Goal: Information Seeking & Learning: Learn about a topic

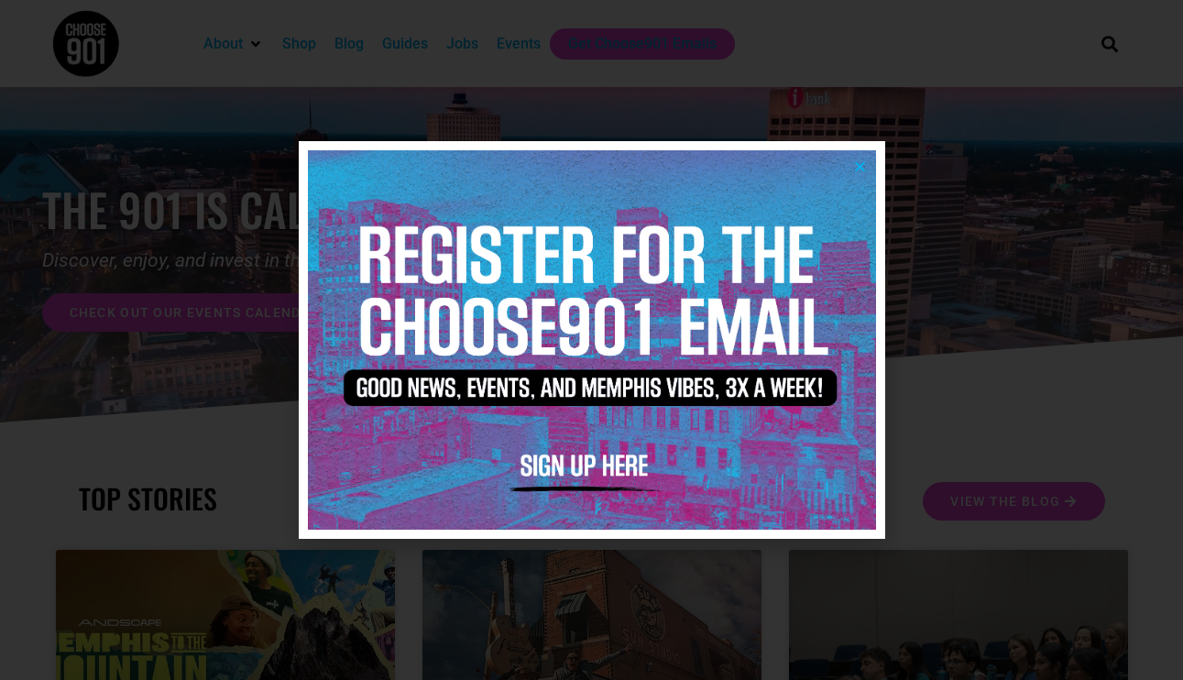
click at [859, 165] on icon "Close" at bounding box center [860, 166] width 14 height 14
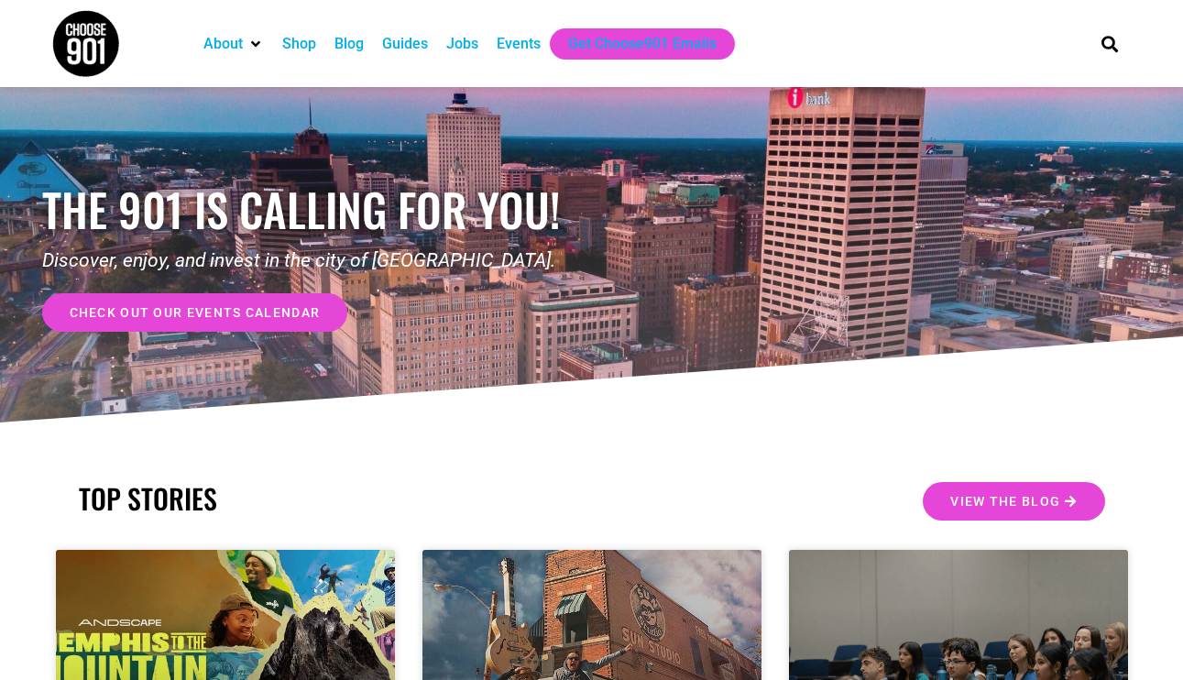
click at [475, 42] on div "Jobs" at bounding box center [462, 44] width 32 height 22
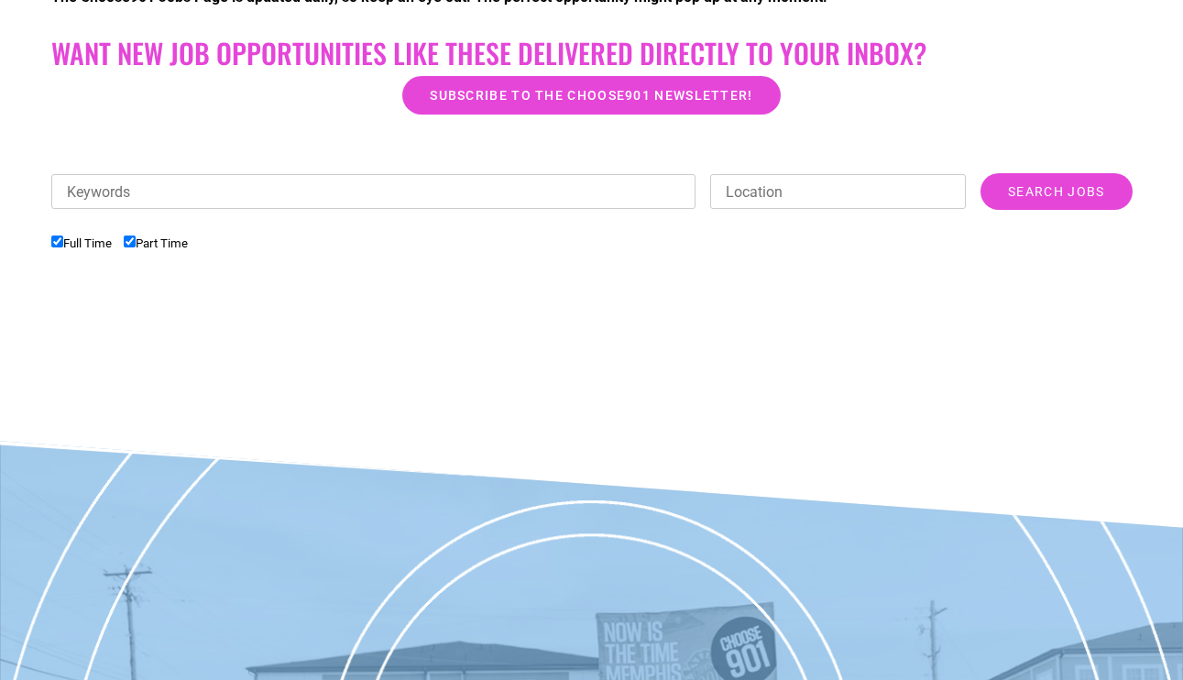
scroll to position [524, 0]
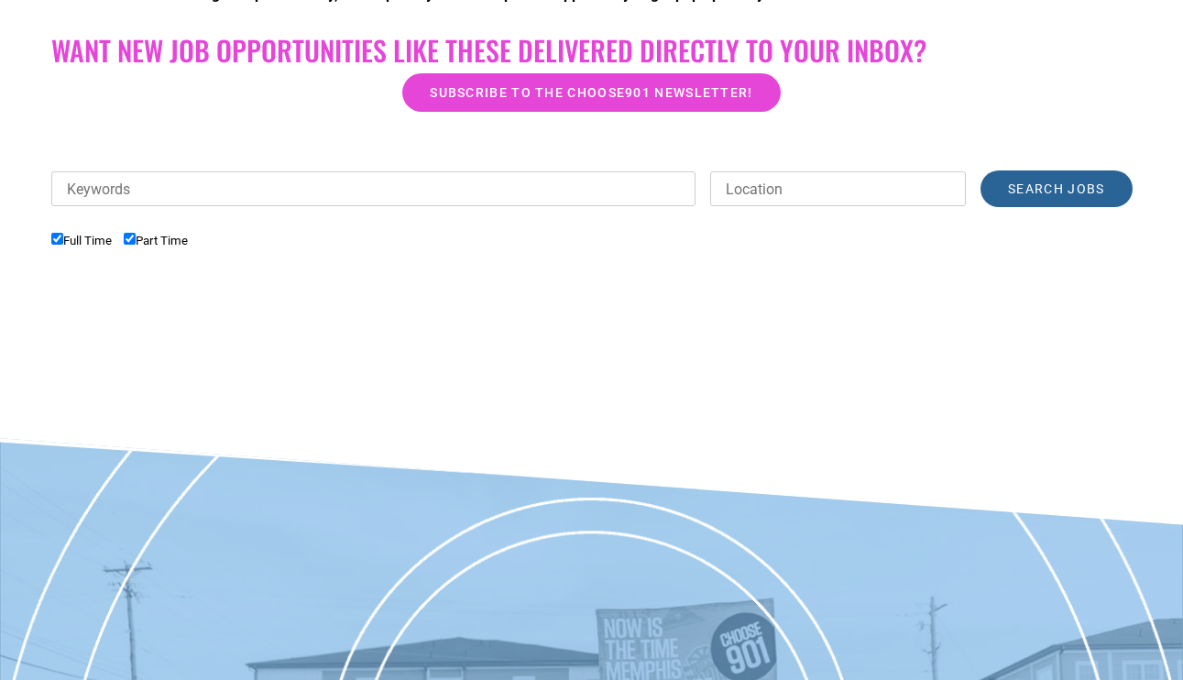
click at [1058, 194] on input "Search Jobs" at bounding box center [1056, 188] width 151 height 37
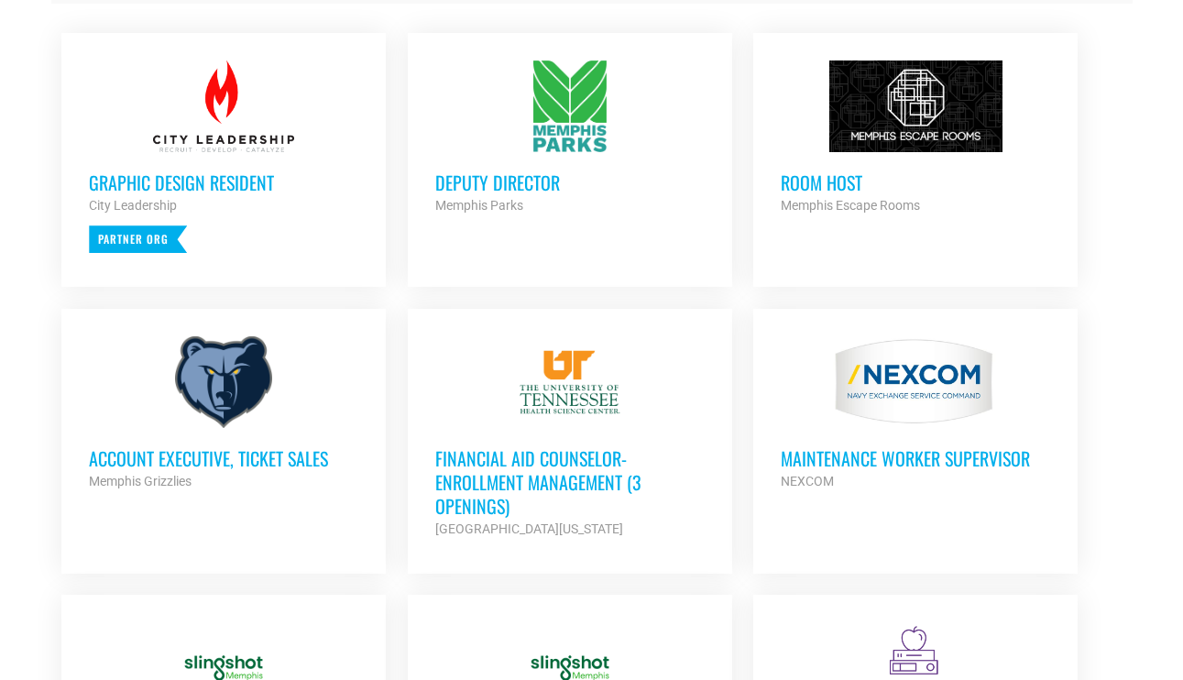
scroll to position [815, 0]
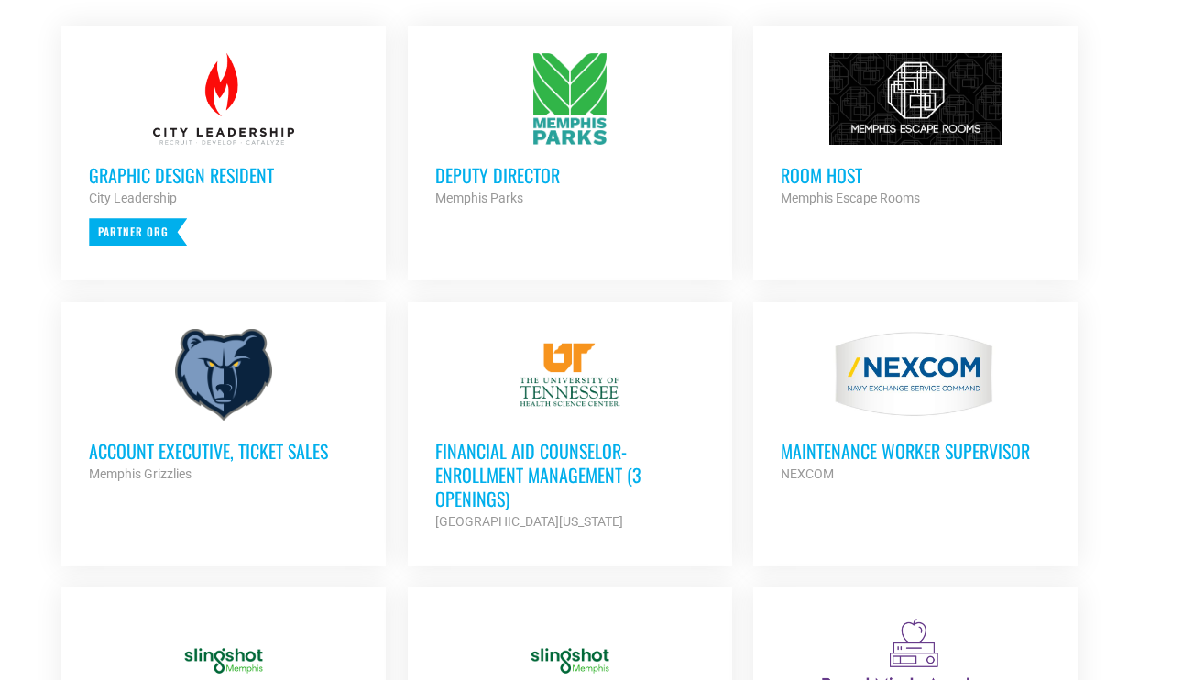
click at [584, 193] on div "Memphis Parks" at bounding box center [569, 198] width 269 height 22
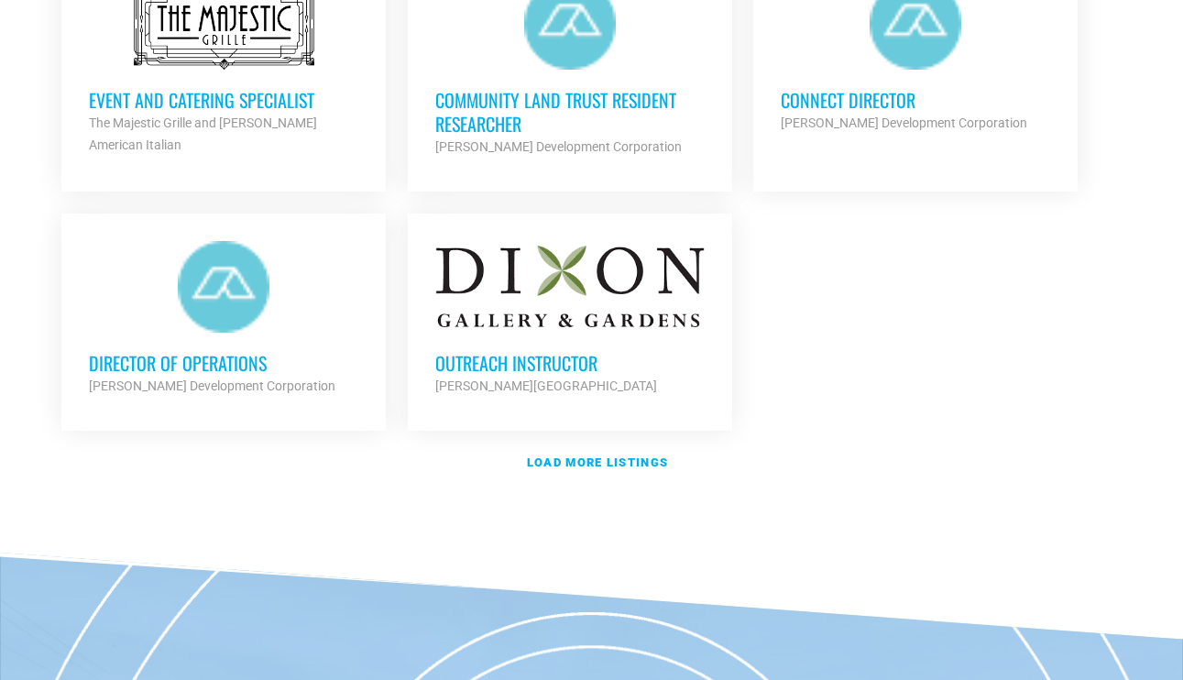
scroll to position [2219, 0]
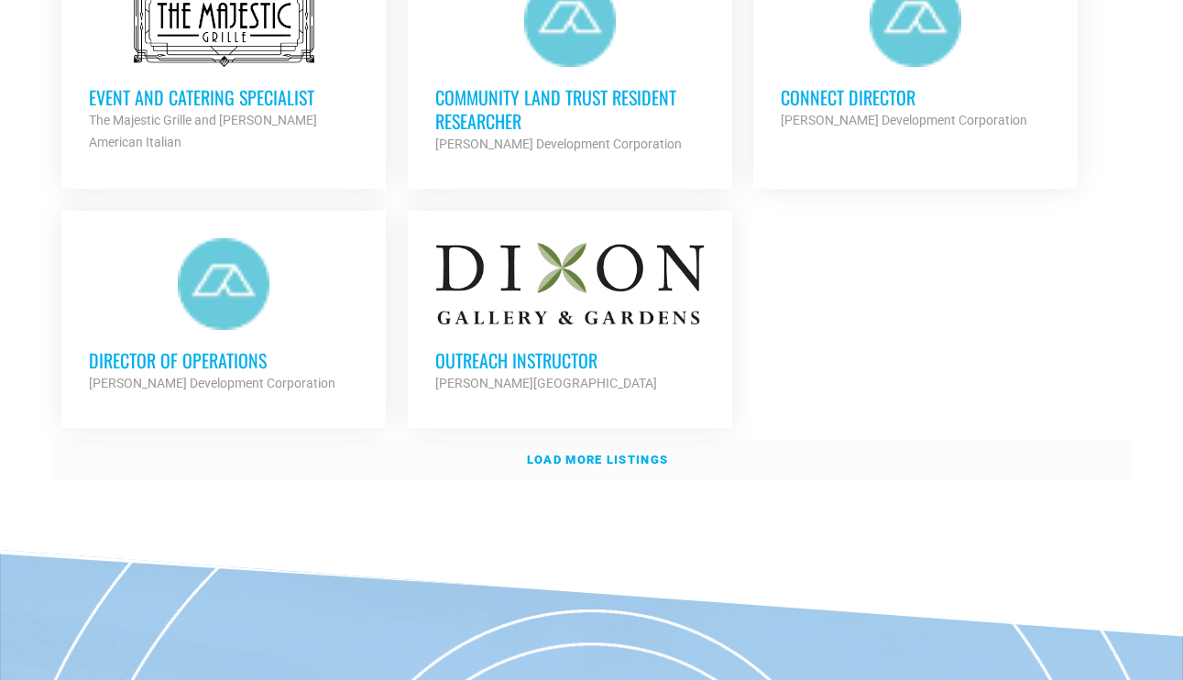
click at [598, 443] on link "Load more listings" at bounding box center [591, 460] width 1081 height 42
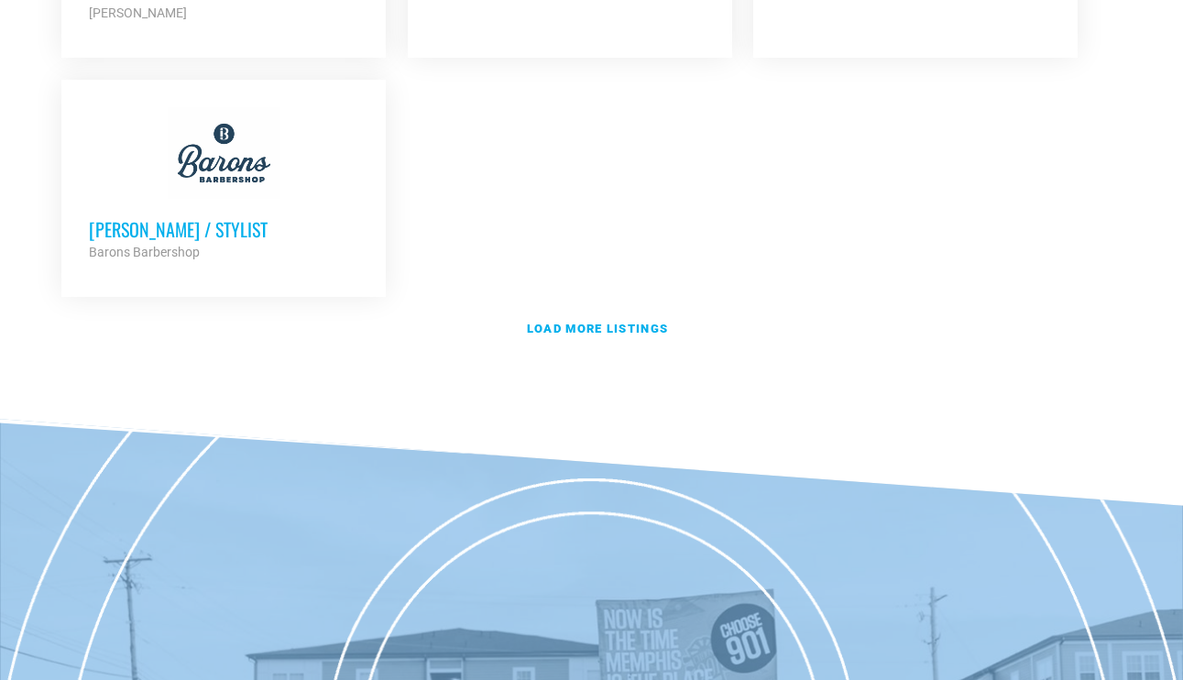
scroll to position [4281, 0]
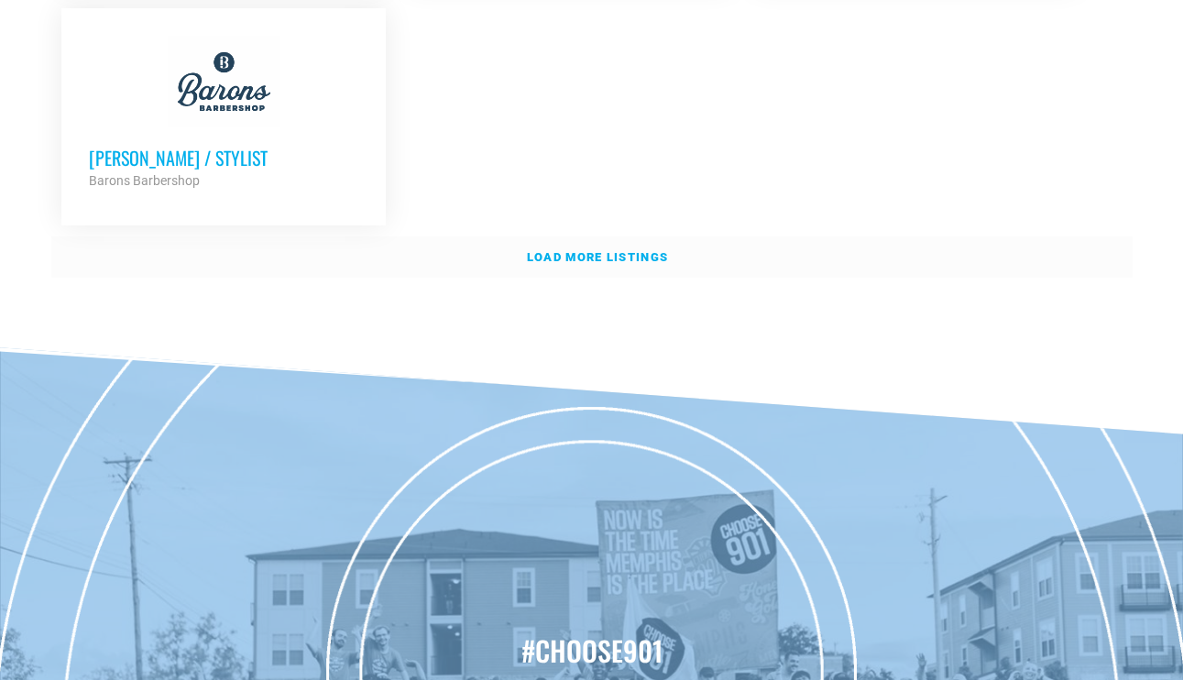
click at [641, 250] on strong "Load more listings" at bounding box center [597, 257] width 141 height 14
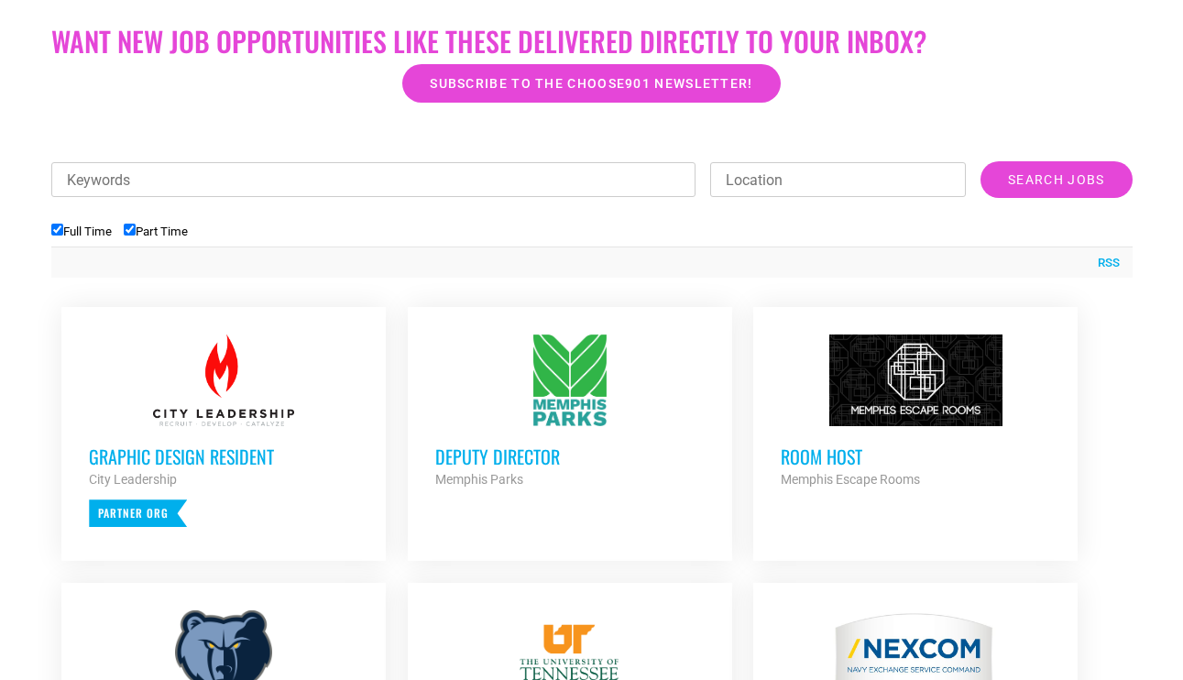
scroll to position [508, 0]
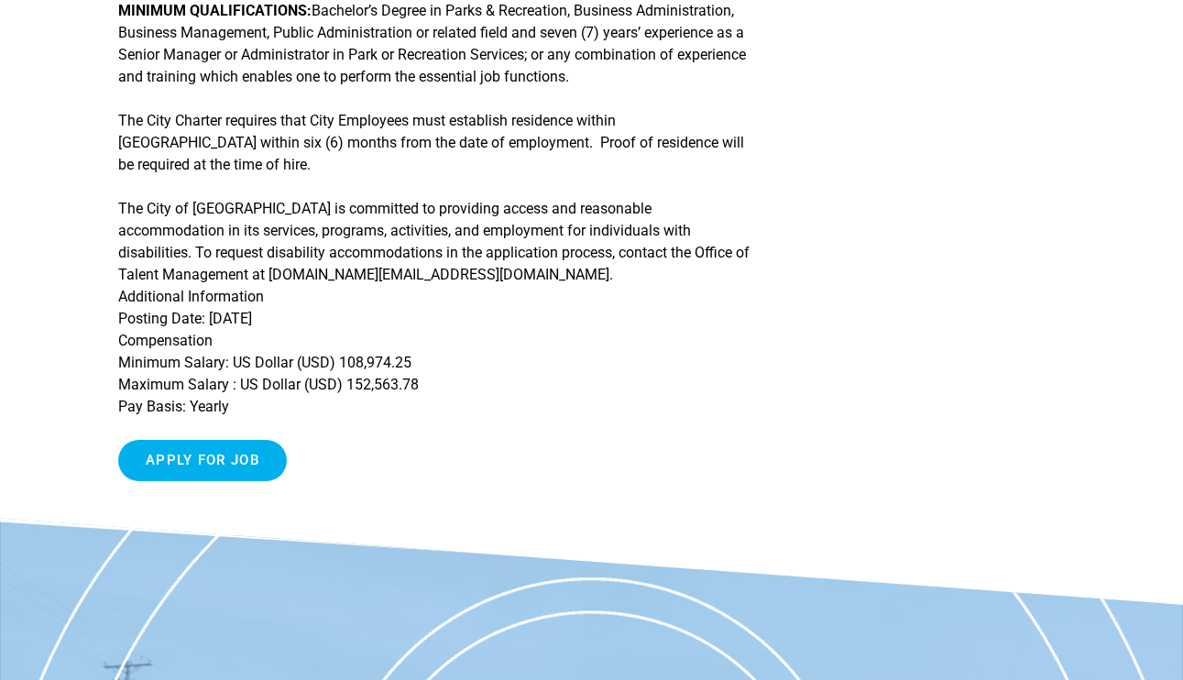
scroll to position [941, 0]
